Goal: Task Accomplishment & Management: Use online tool/utility

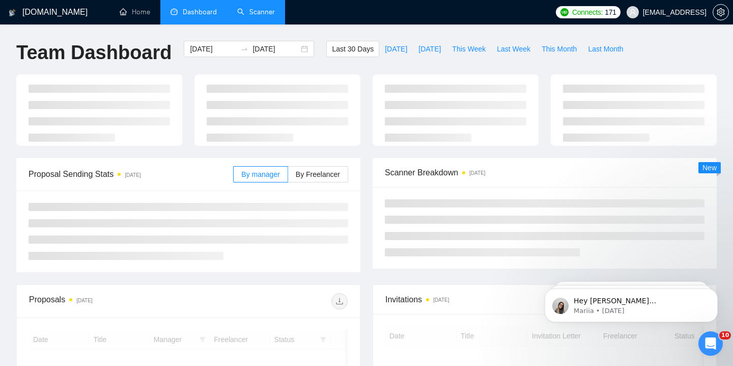
click at [263, 10] on link "Scanner" at bounding box center [256, 12] width 38 height 9
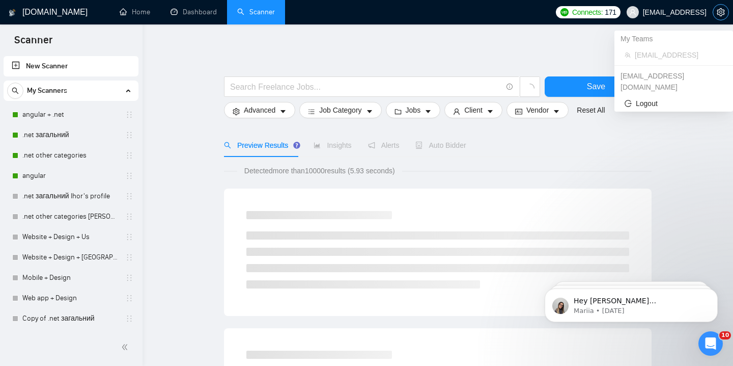
click at [717, 13] on icon "setting" at bounding box center [721, 12] width 8 height 8
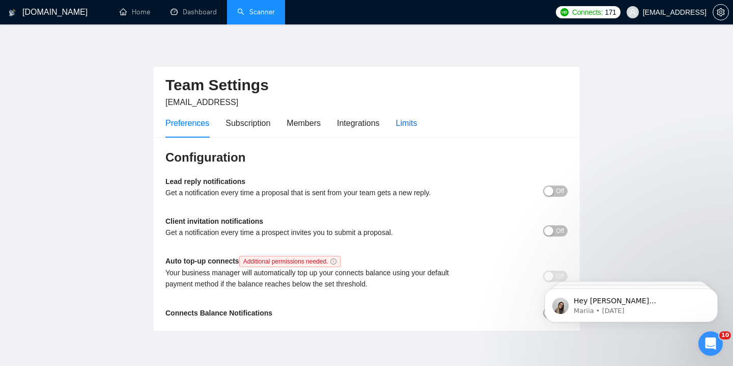
click at [402, 125] on div "Limits" at bounding box center [406, 123] width 21 height 13
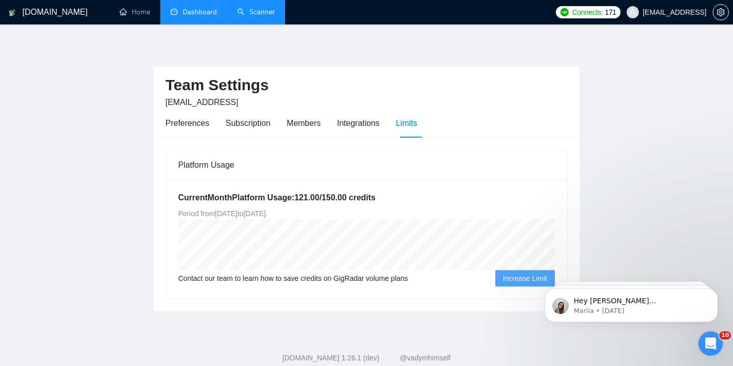
click at [204, 16] on link "Dashboard" at bounding box center [194, 12] width 46 height 9
